Goal: Task Accomplishment & Management: Use online tool/utility

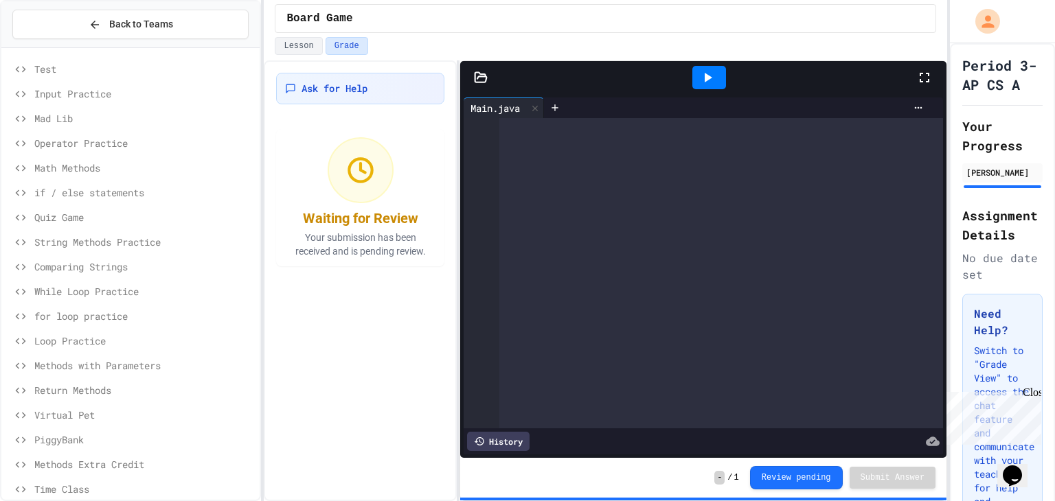
scroll to position [8875, 0]
